Goal: Information Seeking & Learning: Check status

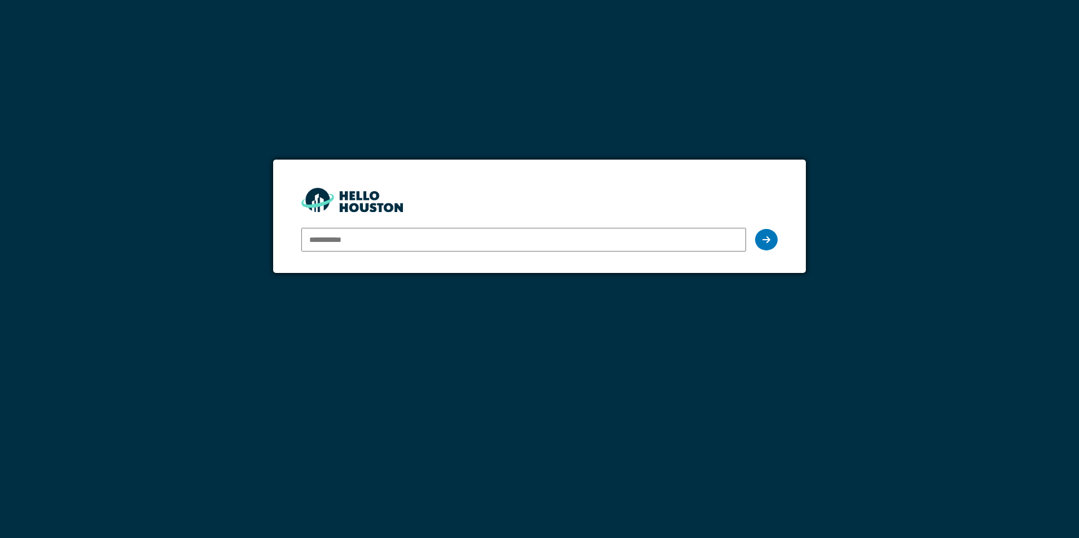
type input "**********"
click at [773, 241] on div at bounding box center [766, 239] width 23 height 21
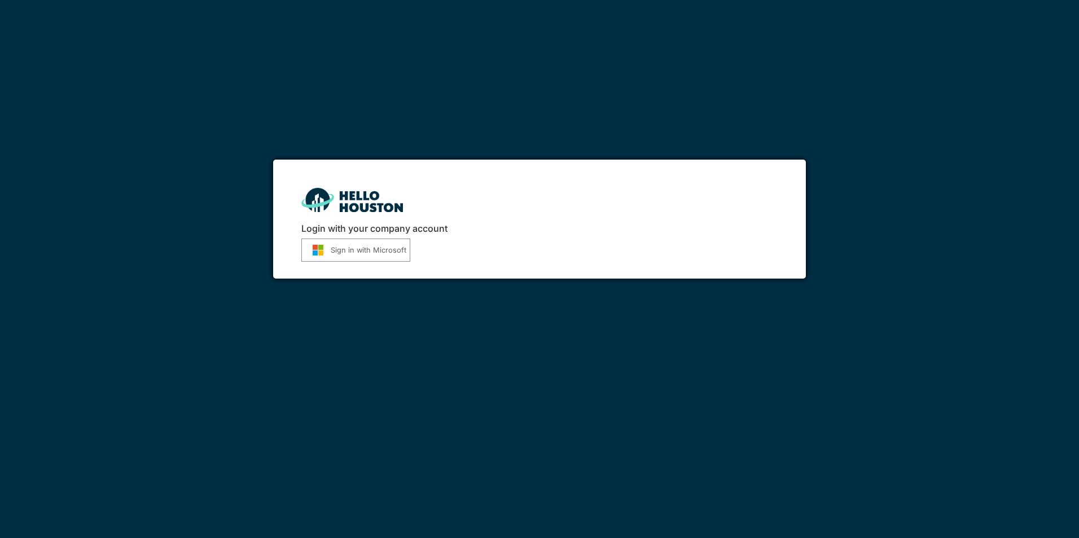
click at [356, 248] on button "Sign in with Microsoft" at bounding box center [355, 250] width 109 height 23
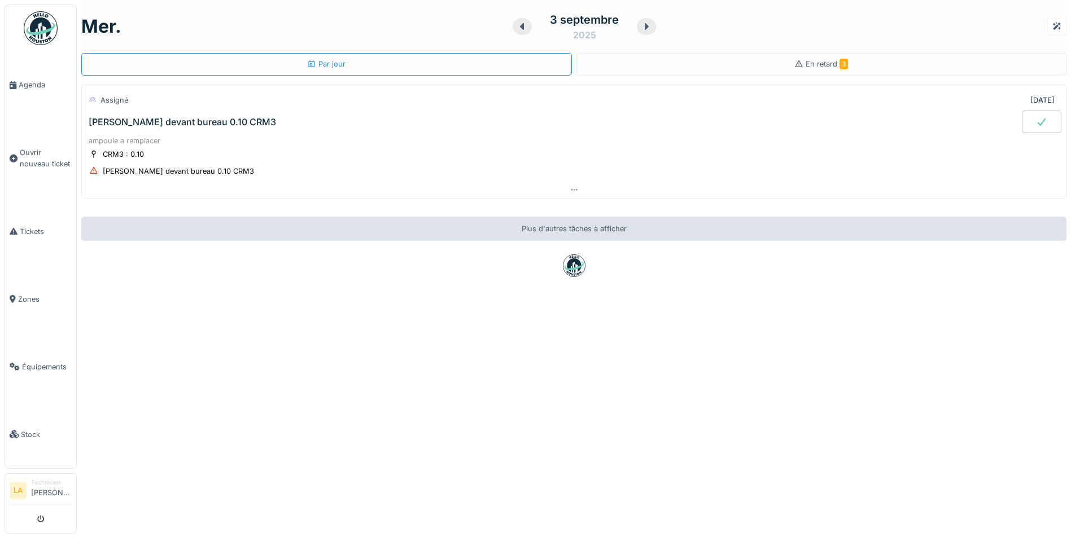
click at [126, 123] on div "[PERSON_NAME] devant bureau 0.10 CRM3" at bounding box center [182, 122] width 187 height 11
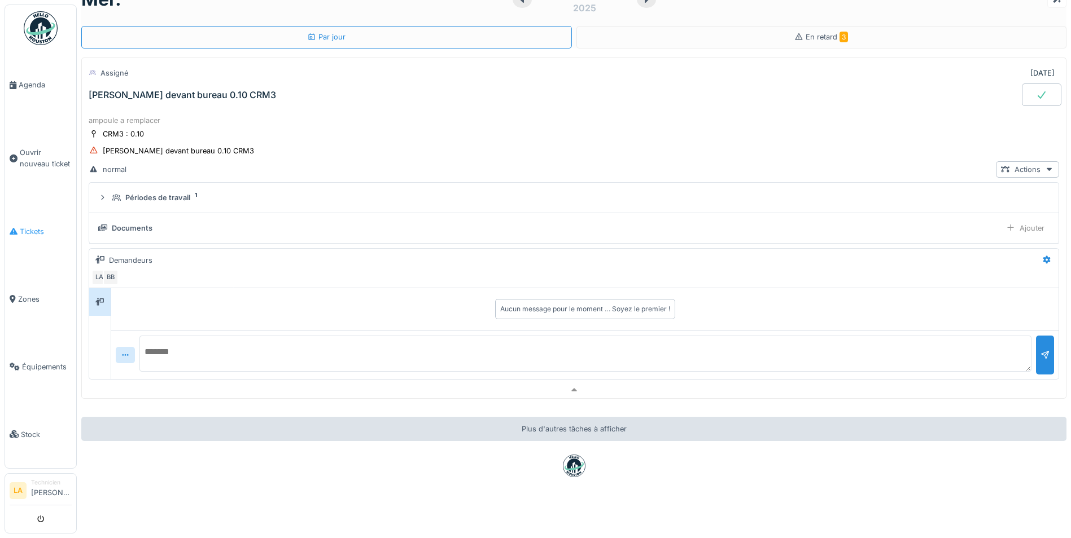
click at [29, 229] on span "Tickets" at bounding box center [46, 231] width 52 height 11
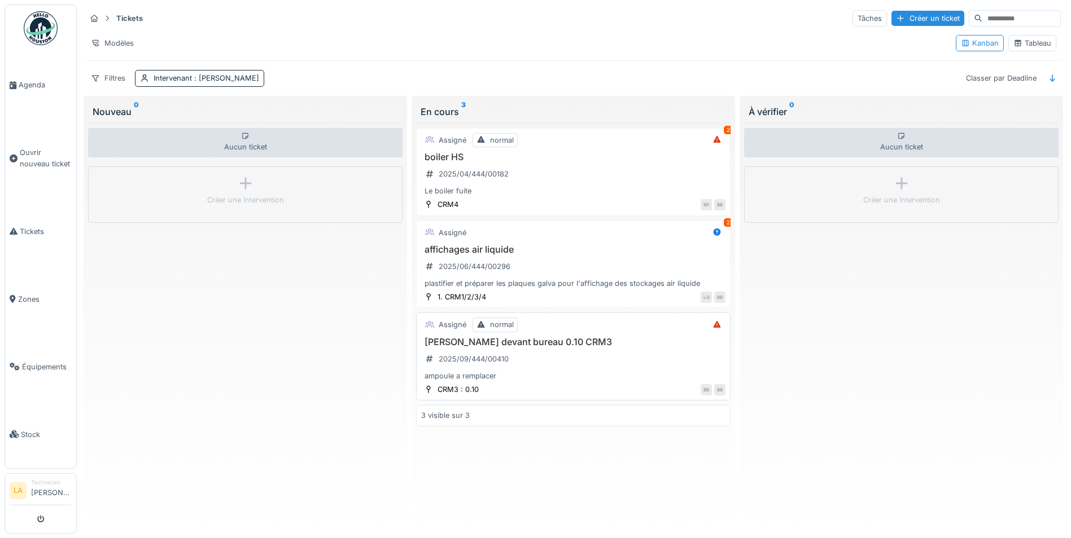
click at [520, 339] on h3 "[PERSON_NAME] devant bureau 0.10 CRM3" at bounding box center [573, 342] width 304 height 11
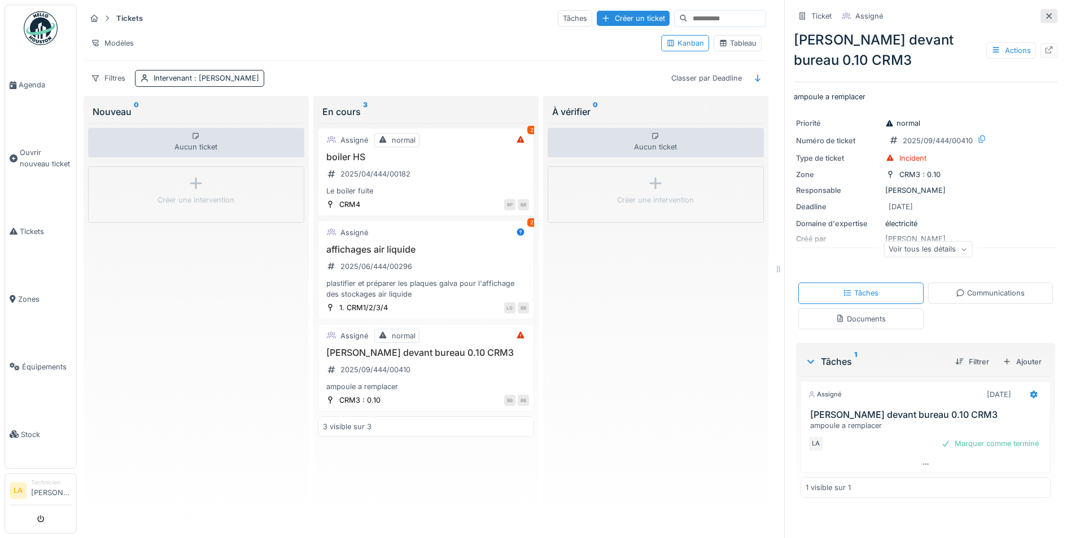
click at [1044, 15] on icon at bounding box center [1048, 15] width 9 height 7
